Goal: Entertainment & Leisure: Consume media (video, audio)

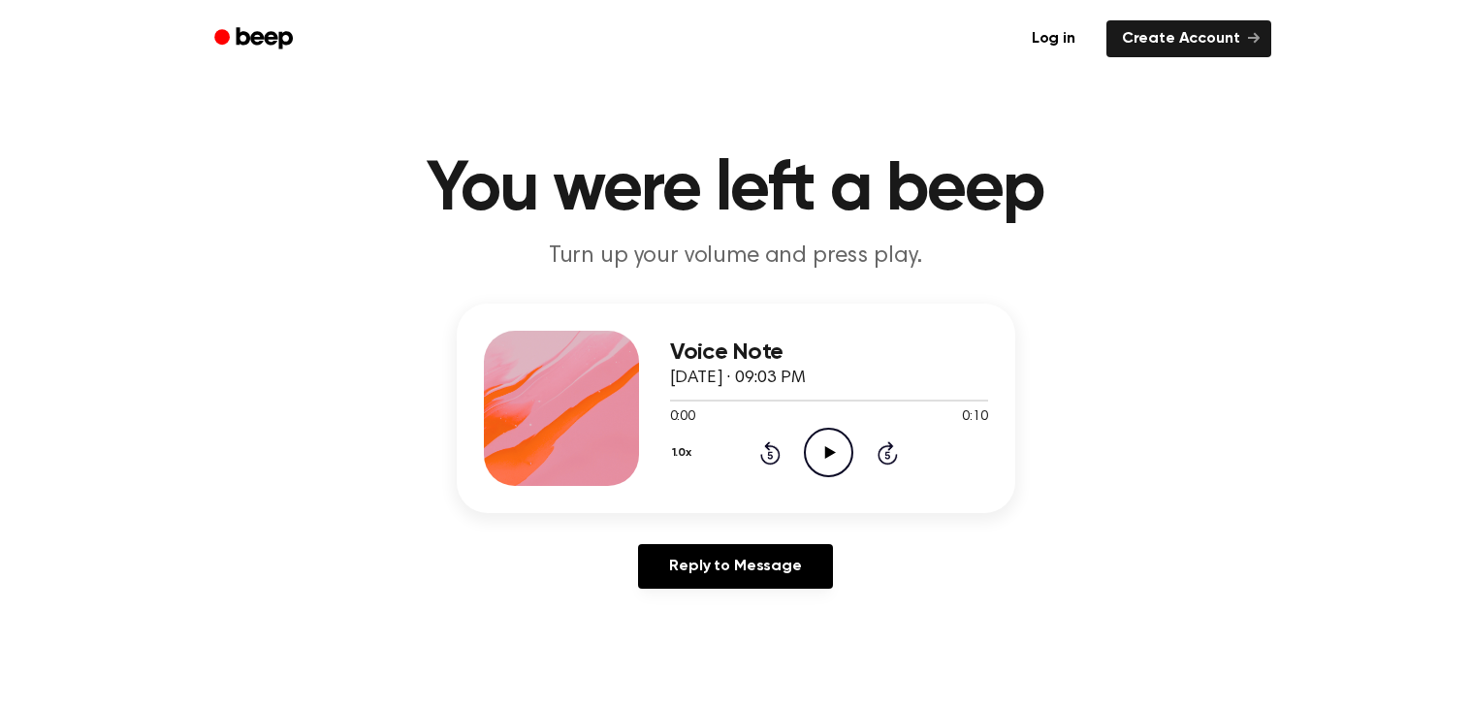
click at [815, 441] on icon "Play Audio" at bounding box center [828, 452] width 49 height 49
click at [824, 450] on icon "Play Audio" at bounding box center [828, 452] width 49 height 49
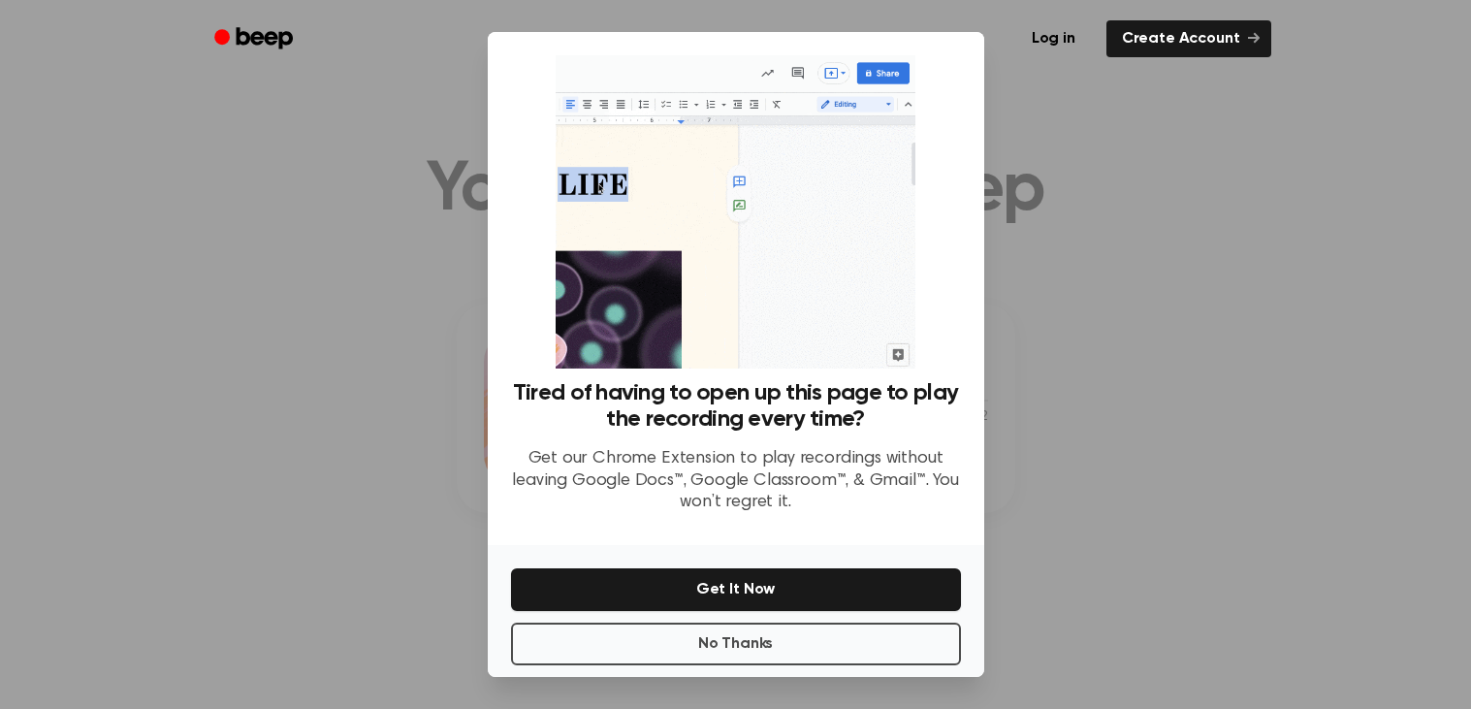
click at [1225, 274] on div at bounding box center [735, 354] width 1471 height 709
click at [868, 641] on button "No Thanks" at bounding box center [736, 644] width 450 height 43
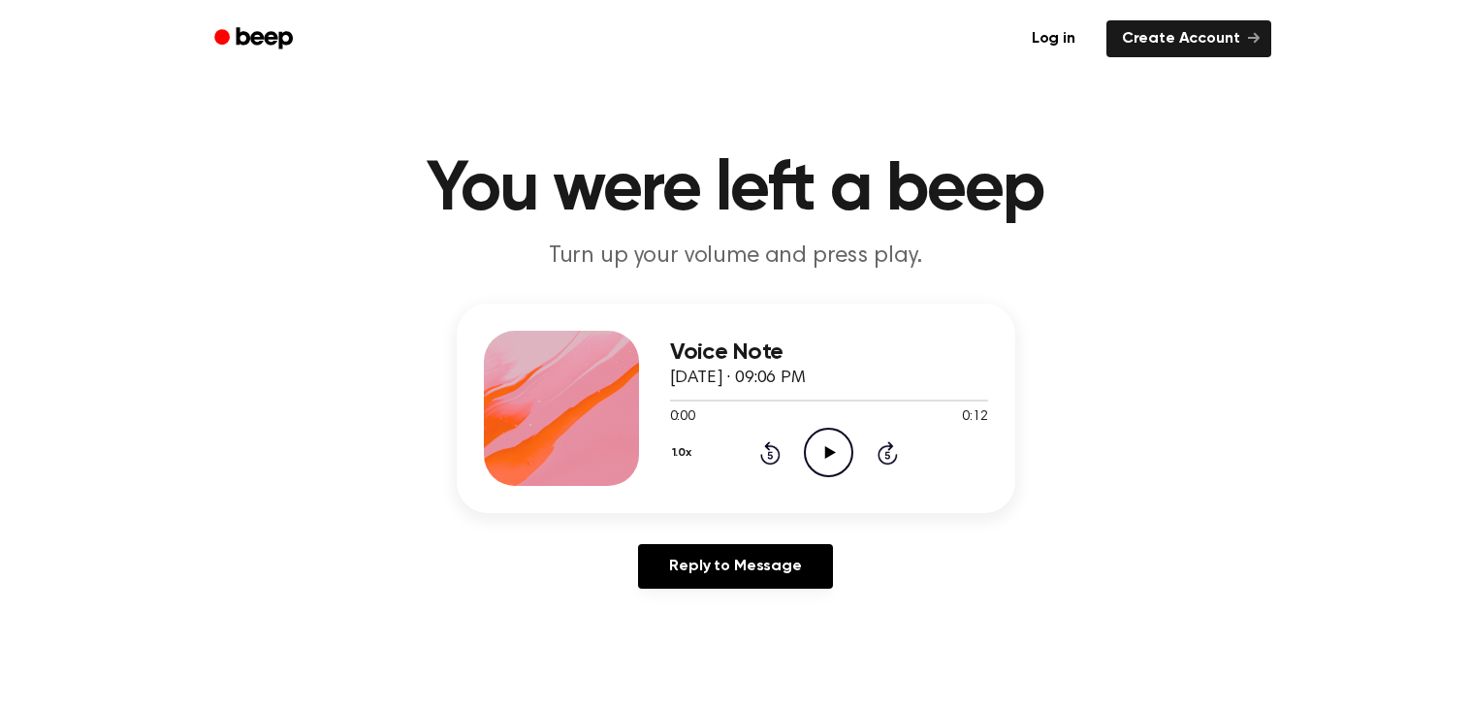
click at [836, 440] on icon "Play Audio" at bounding box center [828, 452] width 49 height 49
click at [826, 439] on icon "Play Audio" at bounding box center [828, 452] width 49 height 49
